Goal: Answer question/provide support: Share knowledge or assist other users

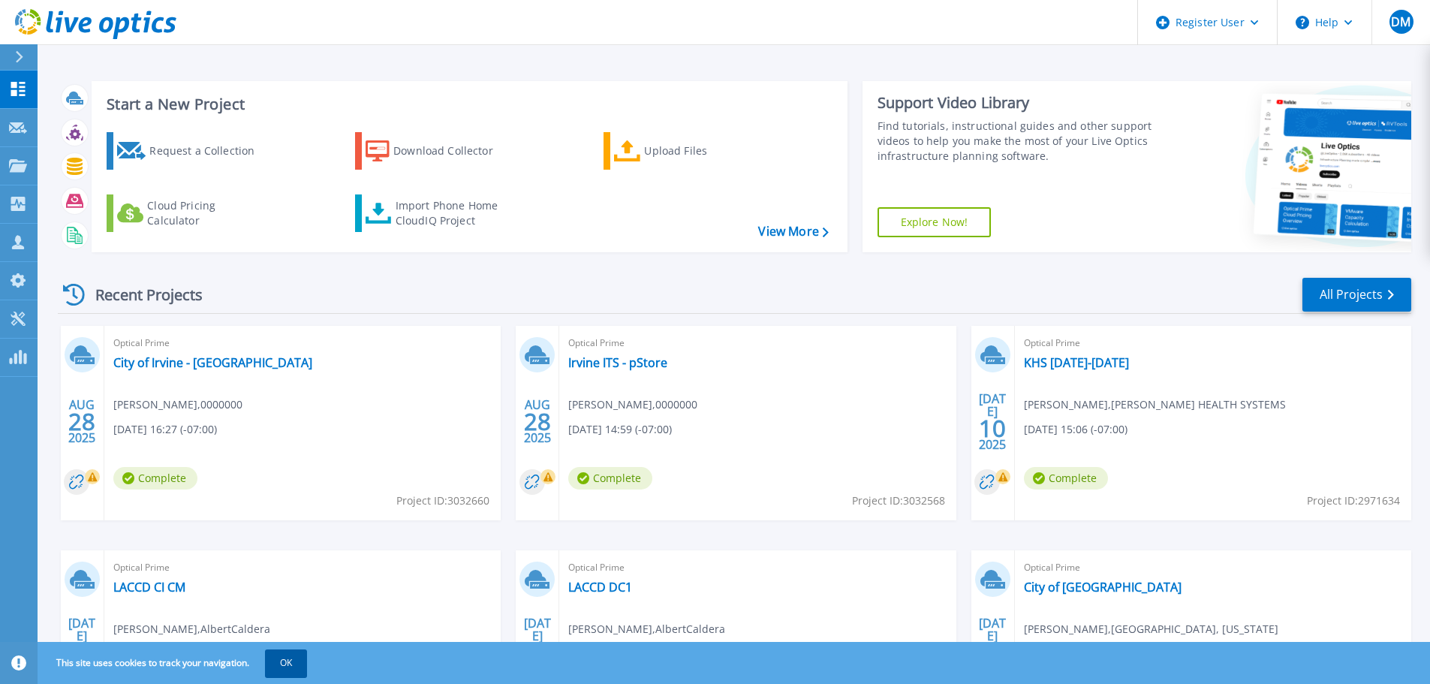
click at [279, 658] on button "OK" at bounding box center [286, 662] width 42 height 27
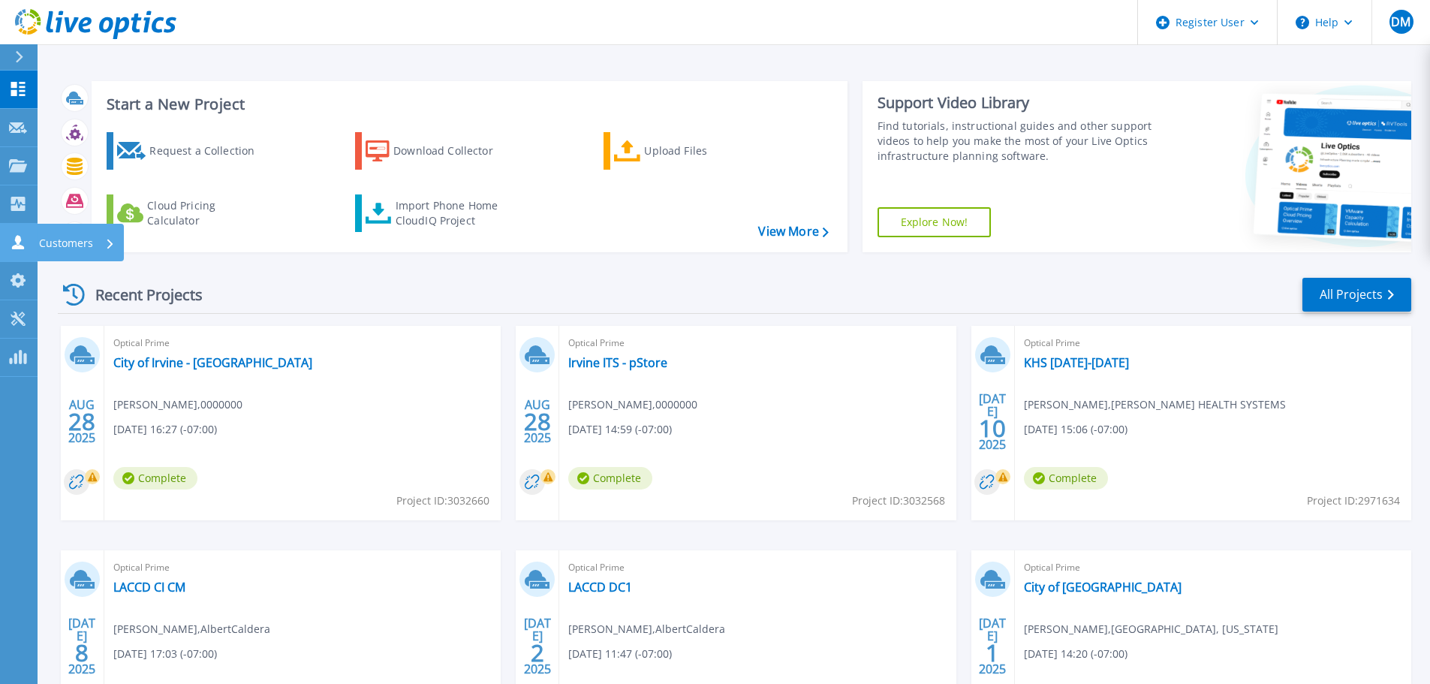
click at [11, 231] on link "Customers Customers" at bounding box center [19, 243] width 38 height 38
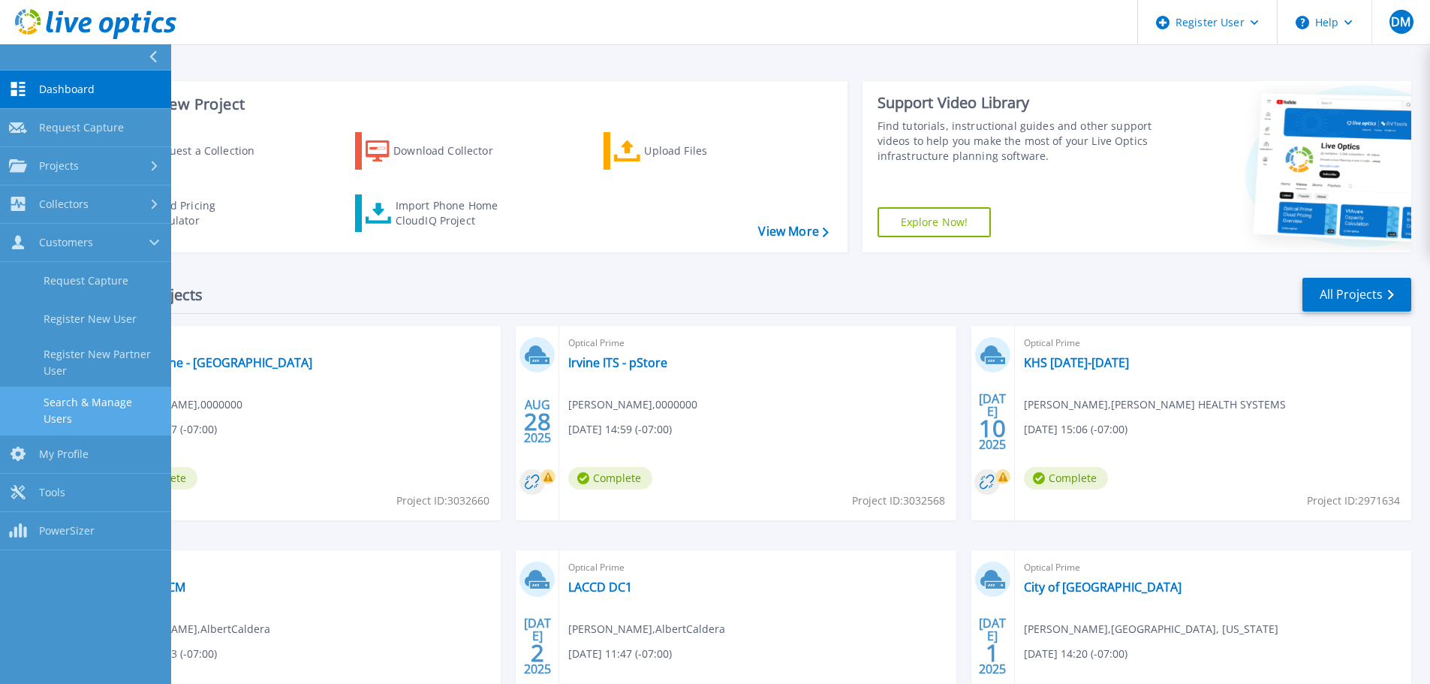
click at [69, 411] on link "Search & Manage Users" at bounding box center [85, 411] width 171 height 48
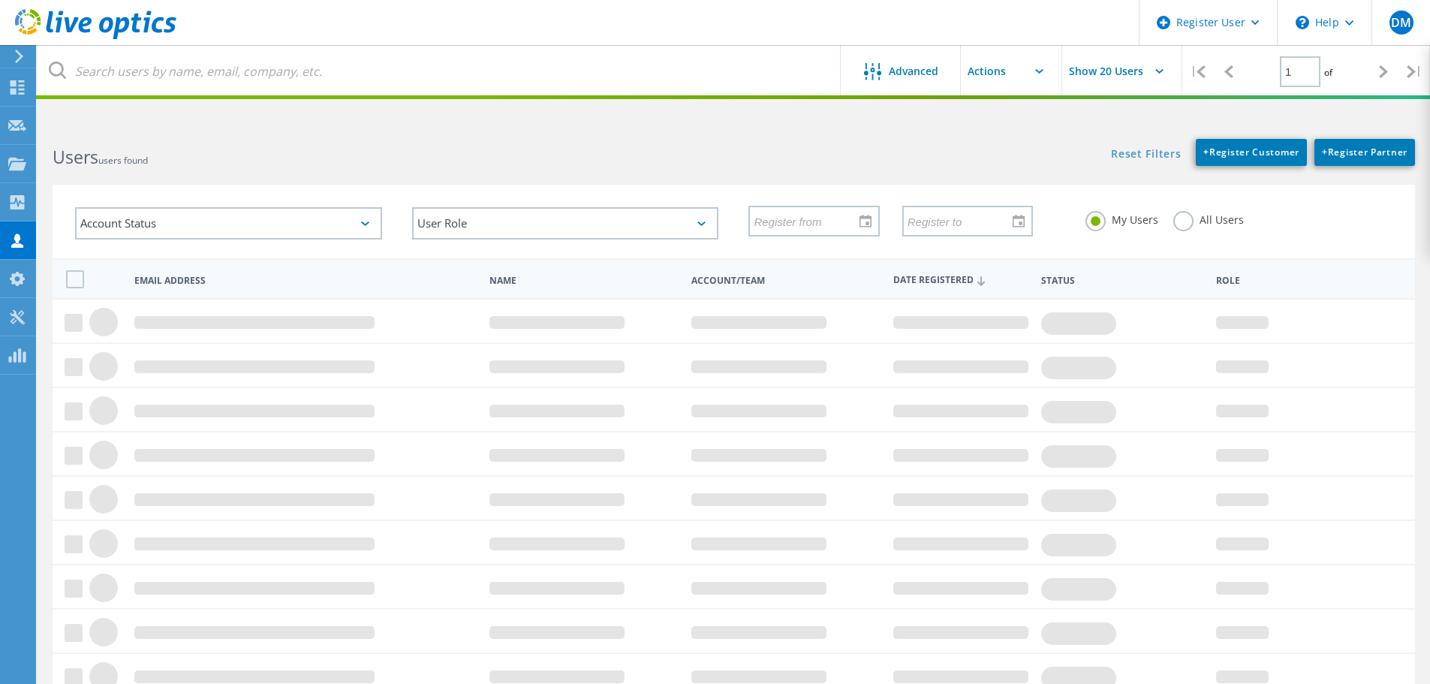
click at [1190, 218] on label "All Users" at bounding box center [1208, 218] width 71 height 14
click at [0, 0] on input "All Users" at bounding box center [0, 0] width 0 height 0
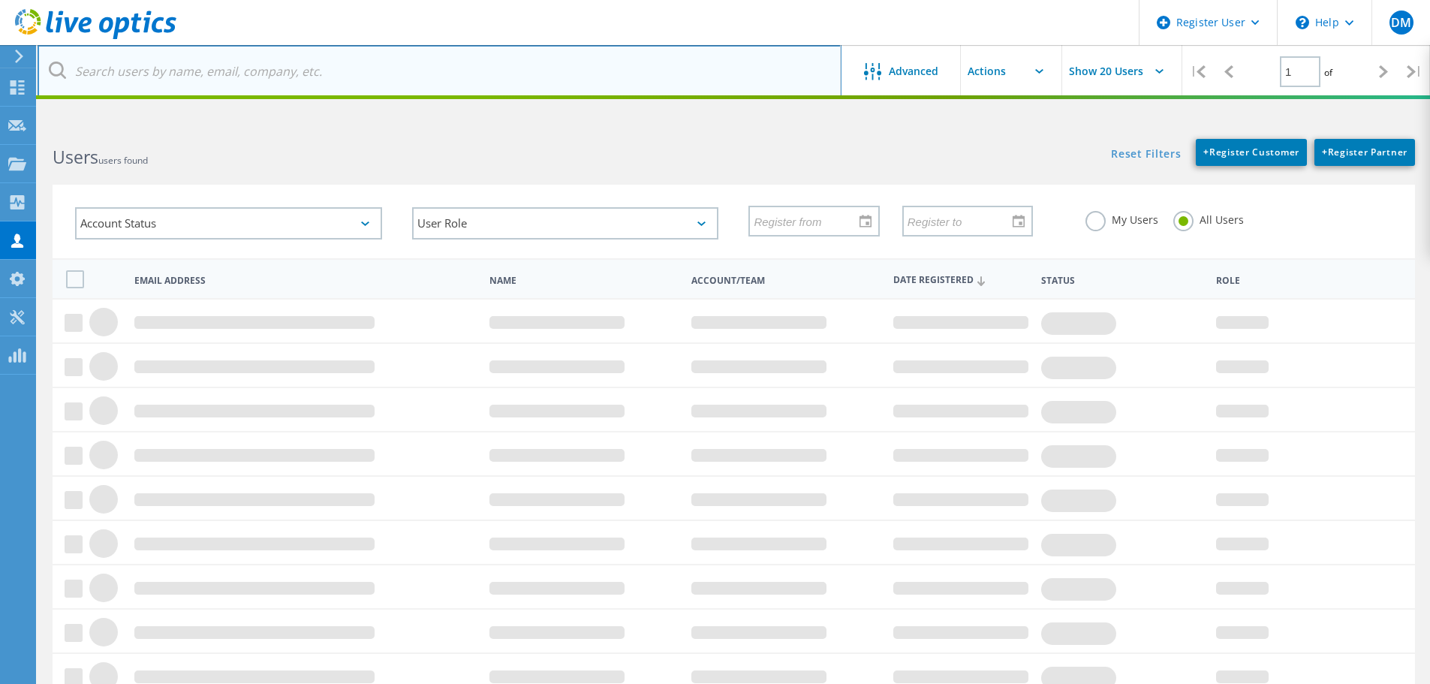
click at [535, 62] on input "text" at bounding box center [440, 71] width 804 height 53
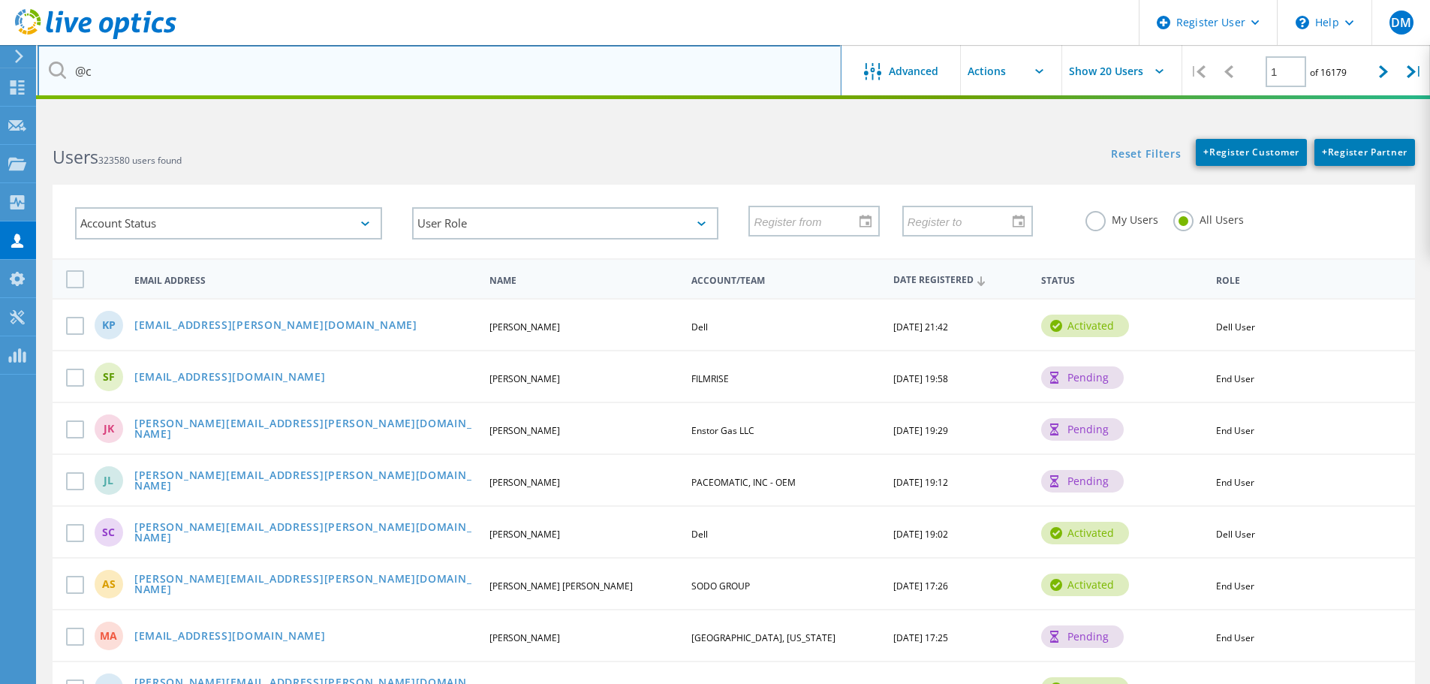
type input "@cityofirvine"
click at [258, 77] on input "@cityofirvine" at bounding box center [440, 71] width 804 height 53
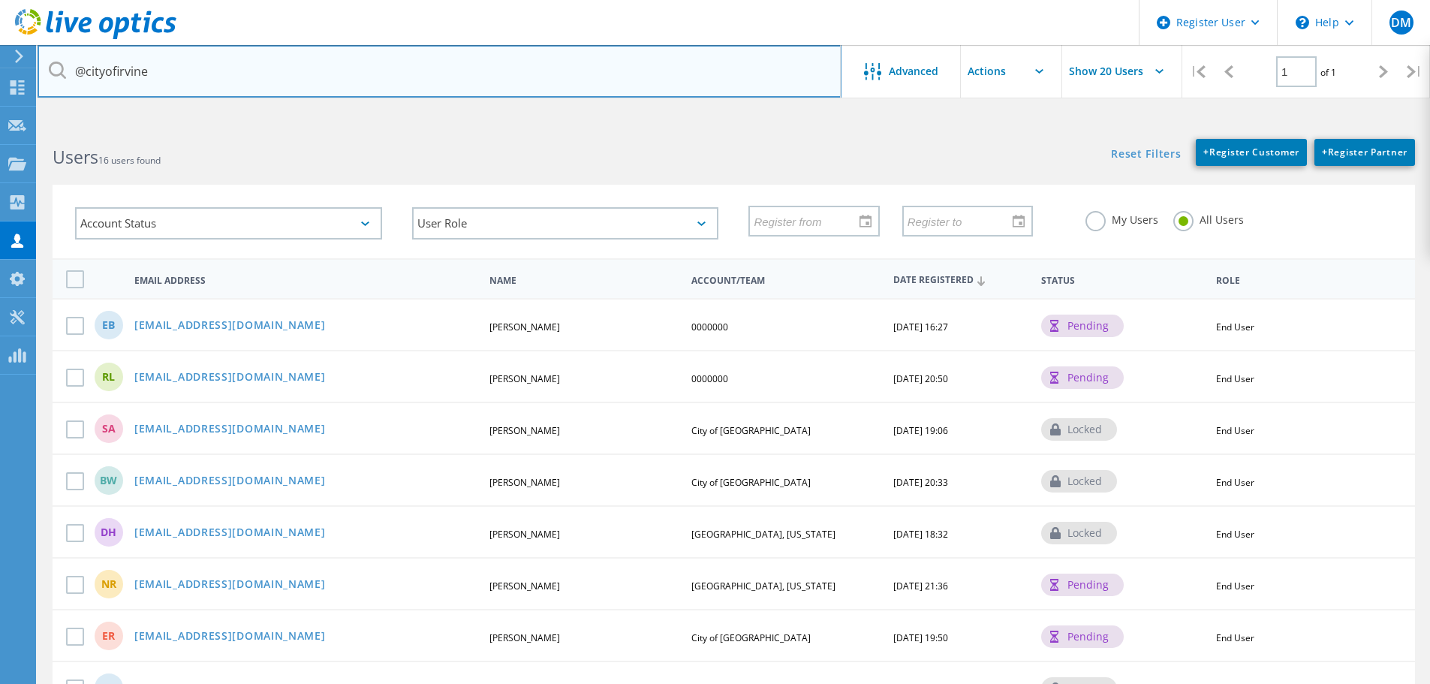
click at [321, 71] on input "@cityofirvine" at bounding box center [440, 71] width 804 height 53
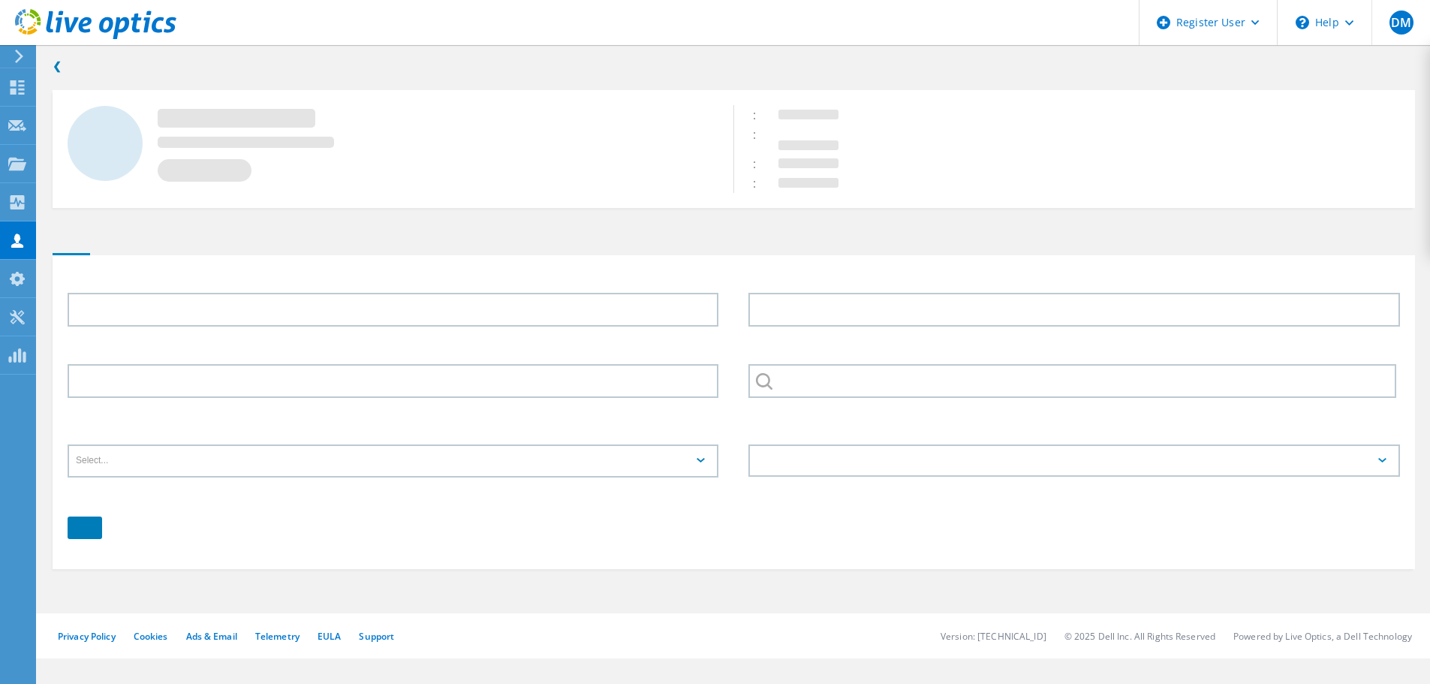
type input "[PERSON_NAME]"
type input "0000000"
type input "English"
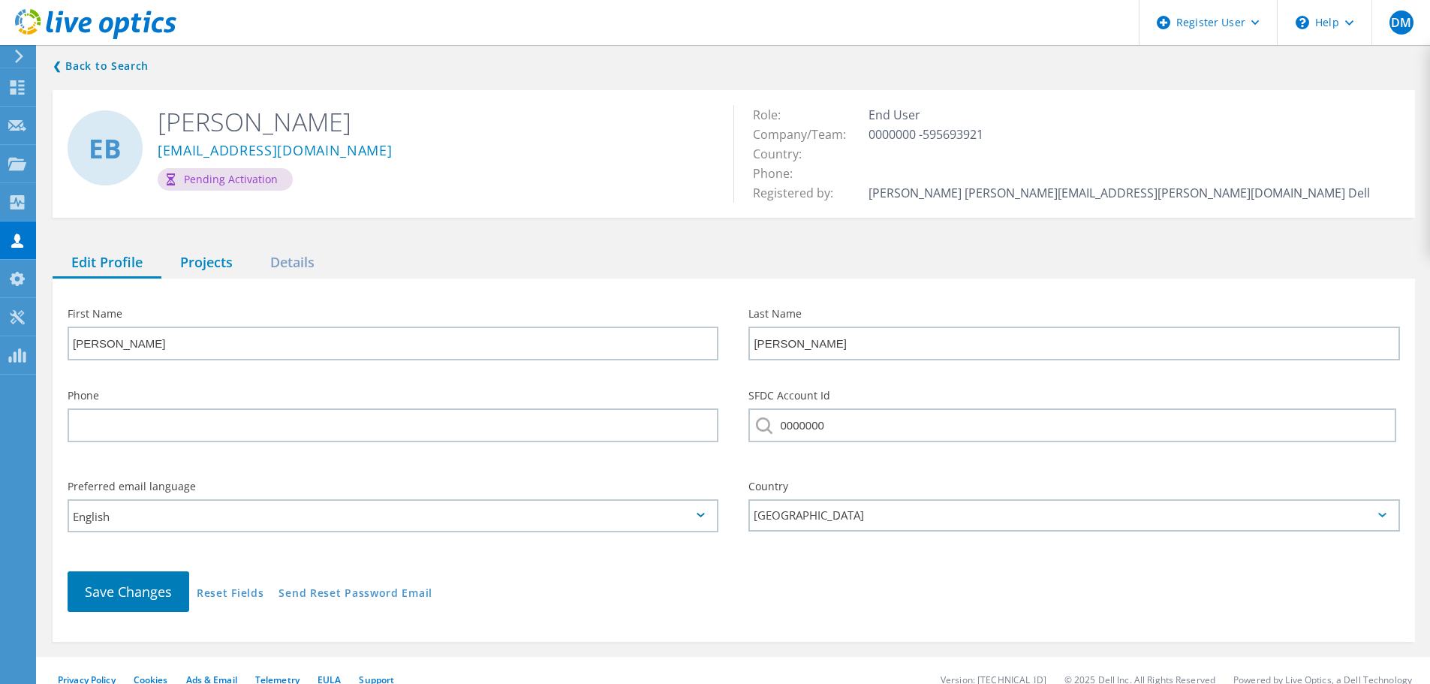
click at [194, 274] on div "Projects" at bounding box center [206, 263] width 90 height 31
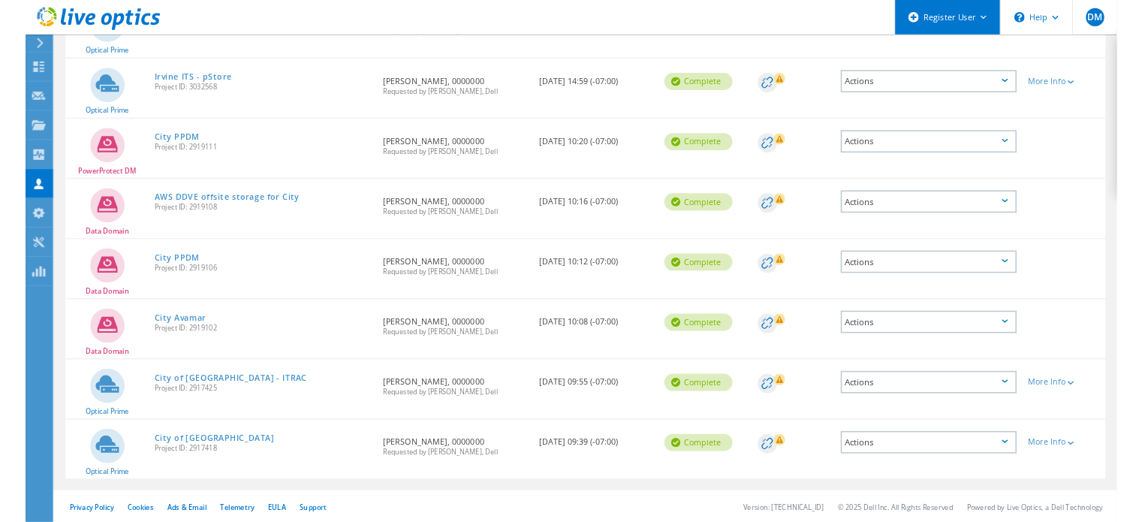
scroll to position [371, 0]
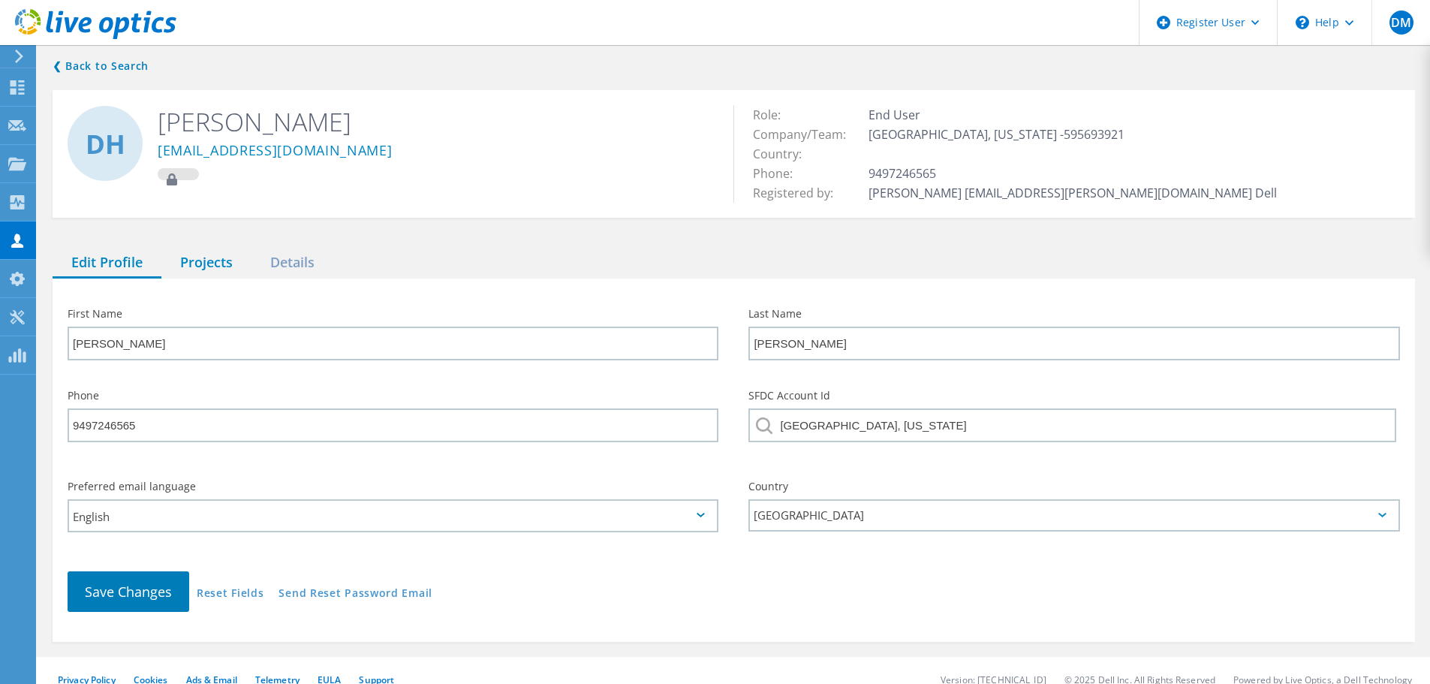
click at [202, 267] on div "Projects" at bounding box center [206, 263] width 90 height 31
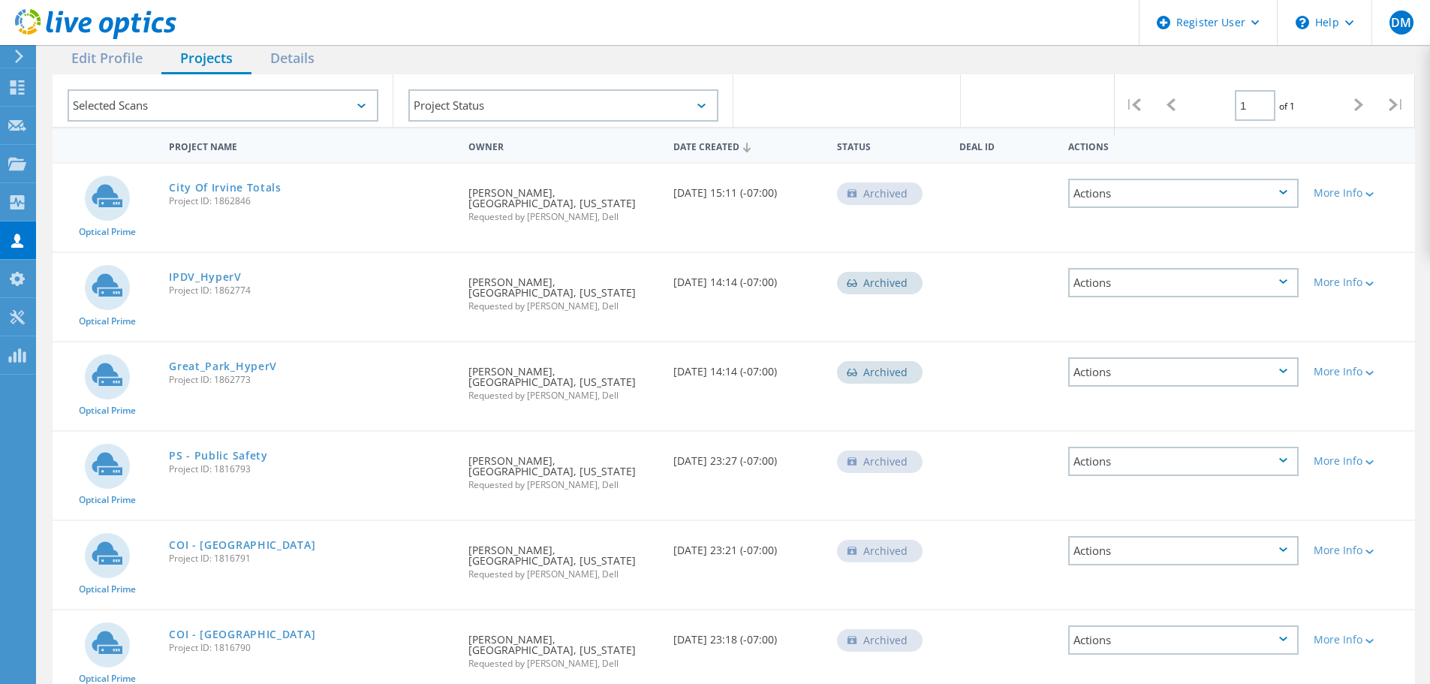
scroll to position [225, 0]
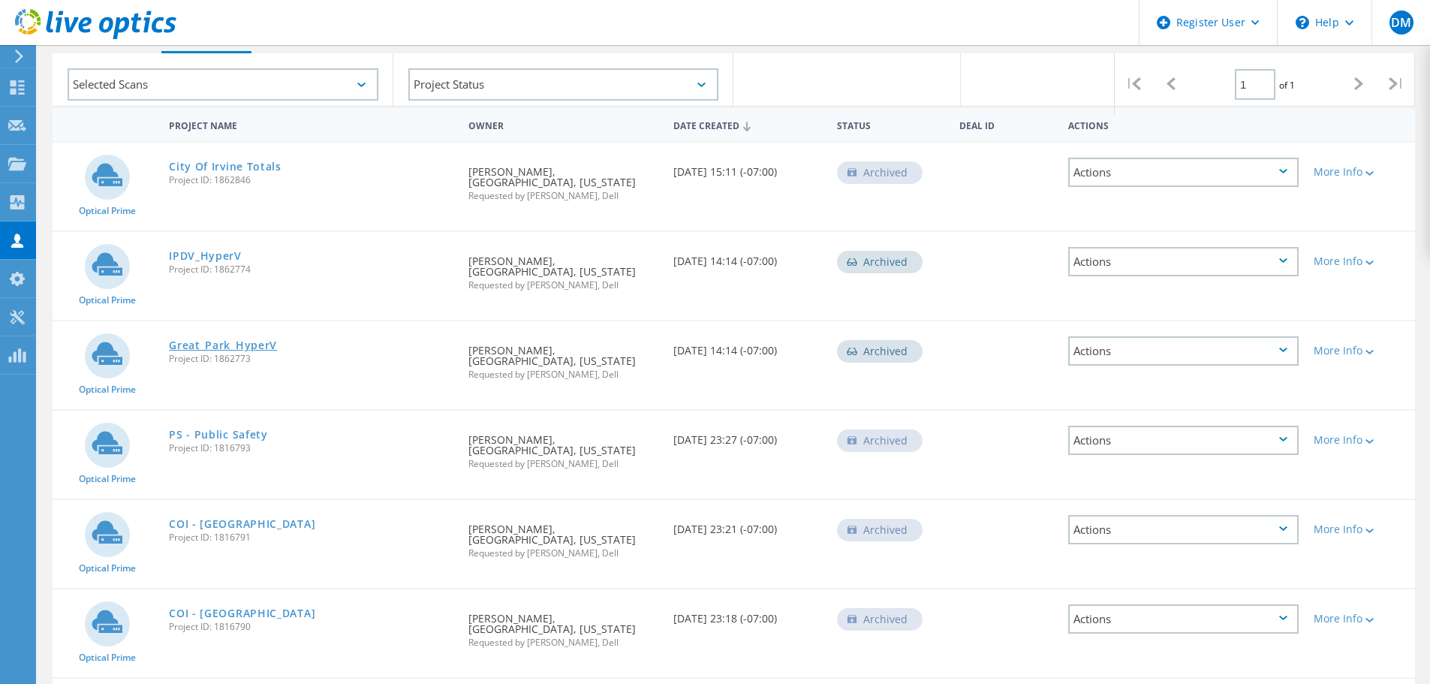
click at [269, 340] on link "Great_Park_HyperV" at bounding box center [223, 345] width 108 height 11
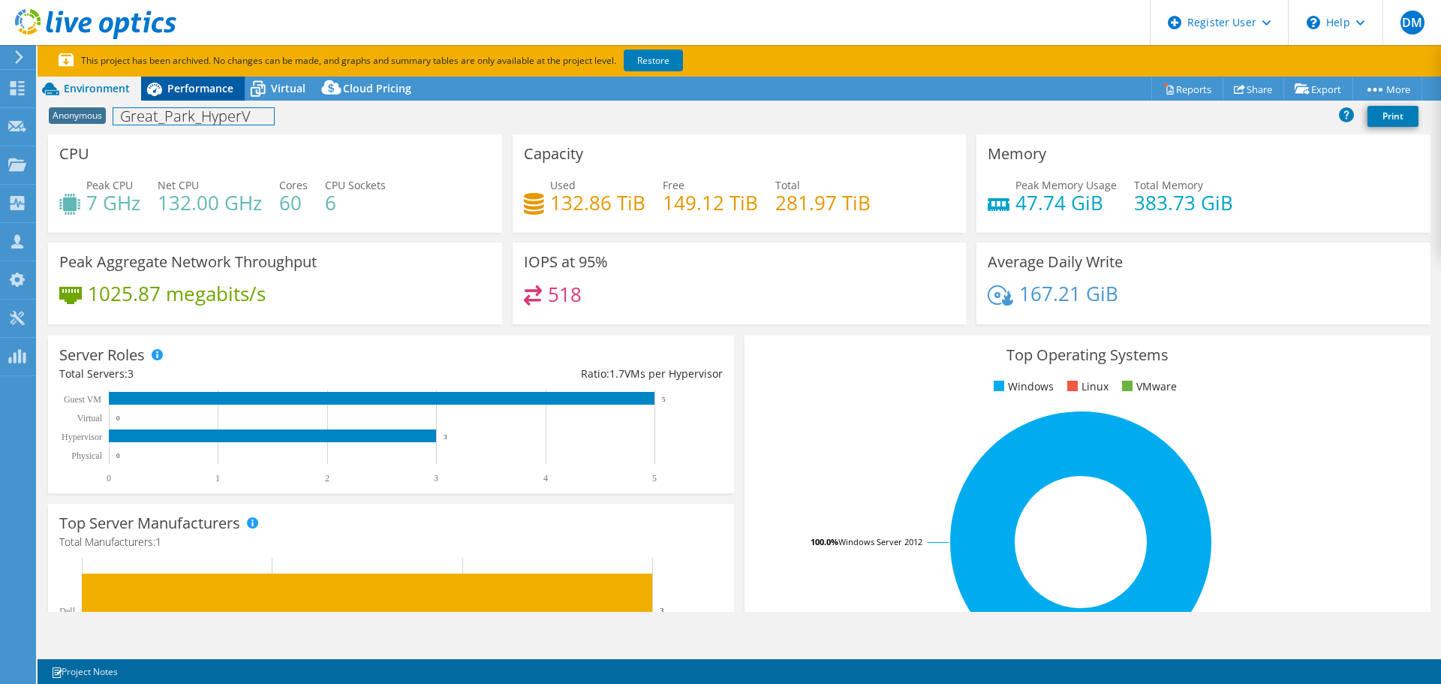
click at [197, 99] on div "Project Actions Project Actions Reports Share Export vSAN ReadyNode Sizer" at bounding box center [740, 396] width 1404 height 639
click at [198, 95] on span "Performance" at bounding box center [200, 88] width 66 height 14
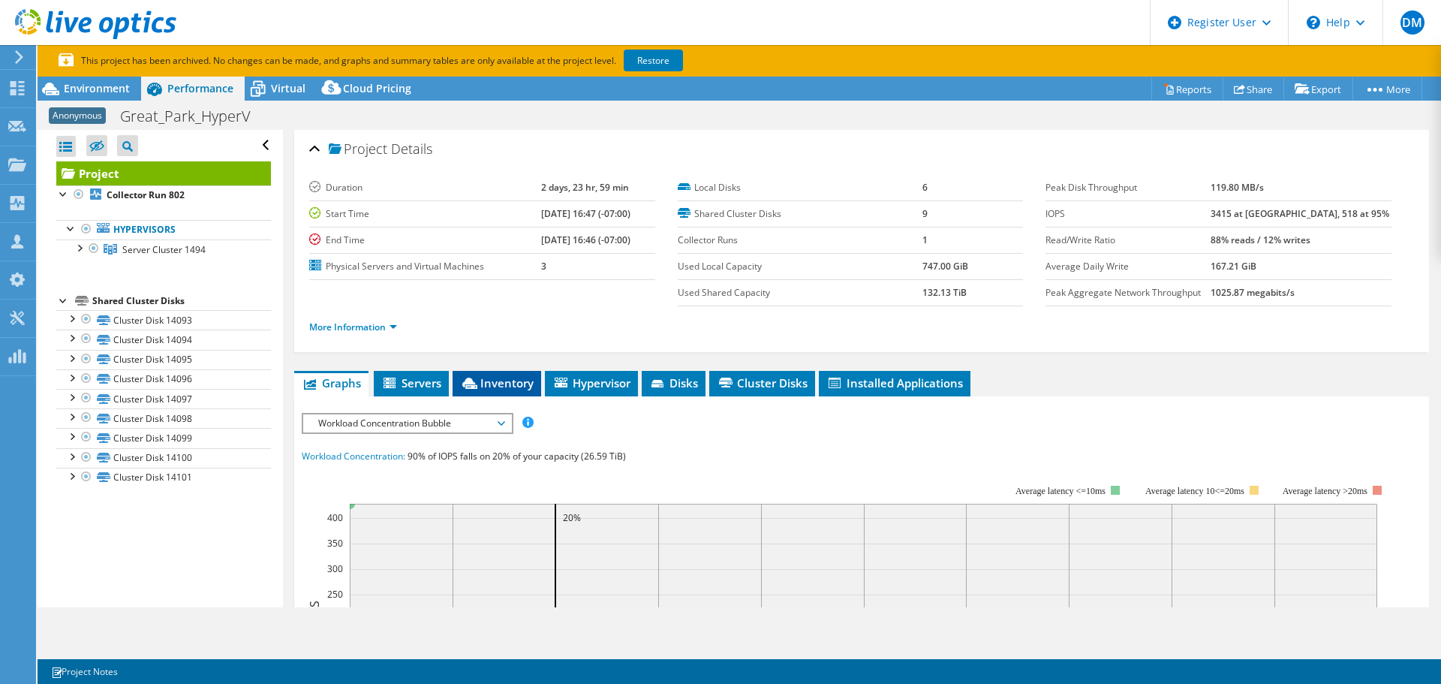
click at [520, 381] on span "Inventory" at bounding box center [497, 382] width 74 height 15
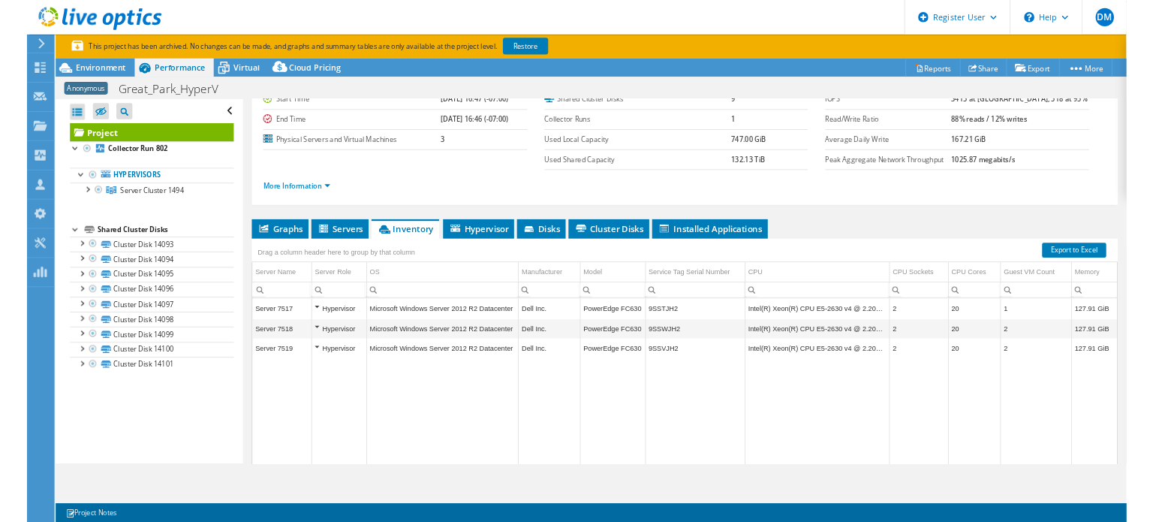
scroll to position [150, 0]
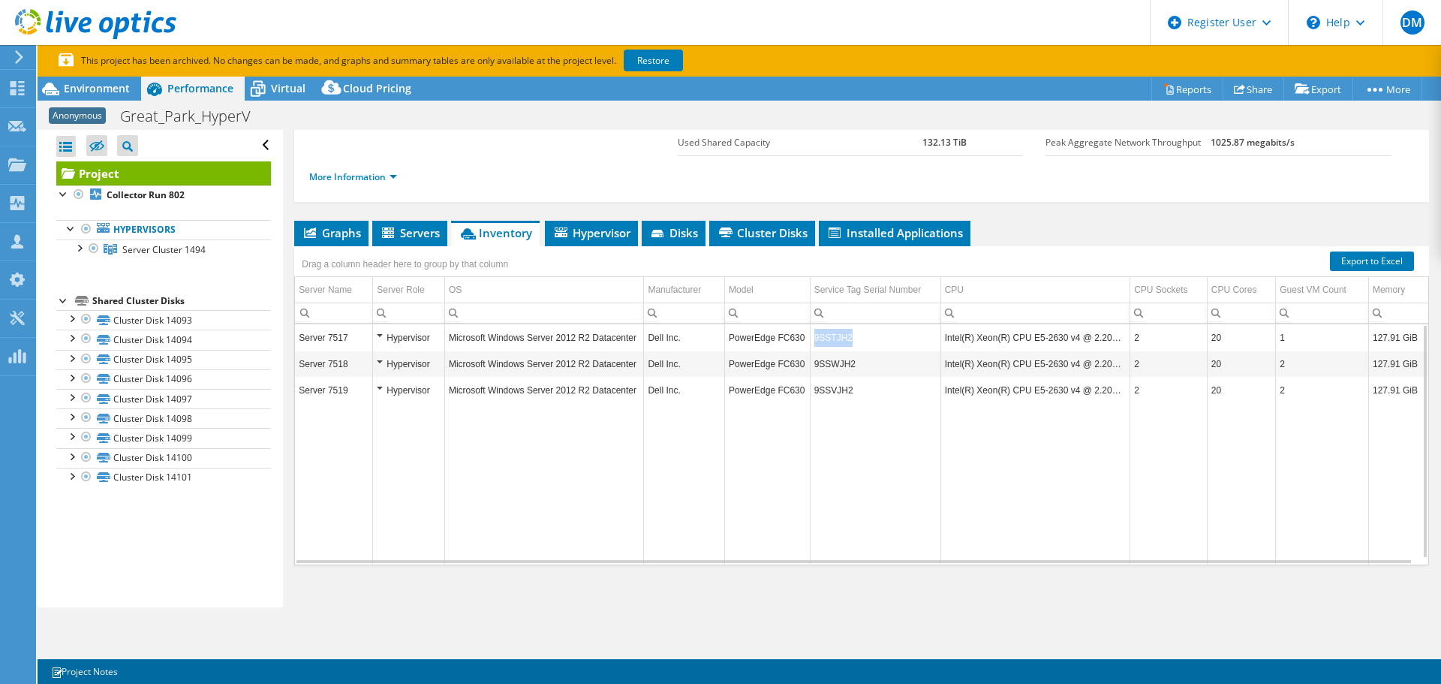
drag, startPoint x: 846, startPoint y: 336, endPoint x: 807, endPoint y: 335, distance: 39.0
click at [810, 335] on td "9SSTJH2" at bounding box center [875, 337] width 131 height 26
